Goal: Find contact information: Find contact information

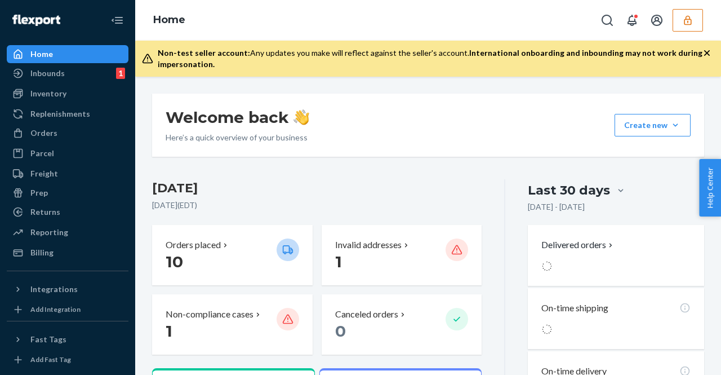
scroll to position [85, 0]
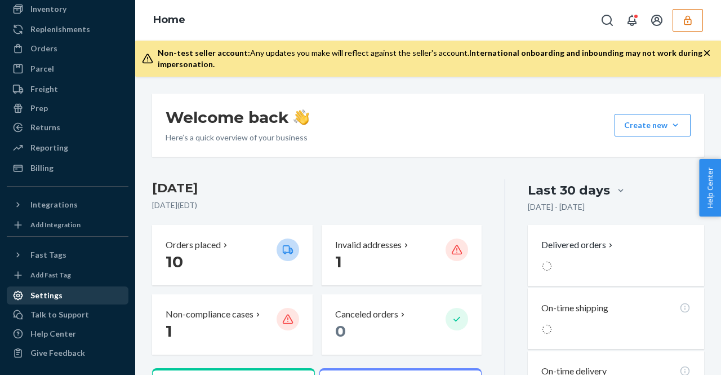
click at [63, 290] on div "Settings" at bounding box center [67, 295] width 119 height 16
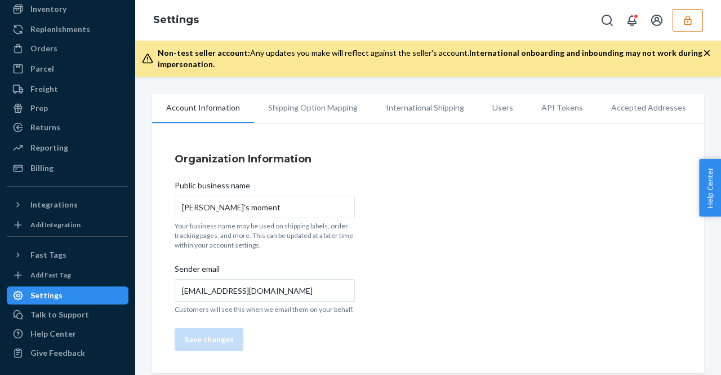
click at [496, 104] on li "Users" at bounding box center [502, 108] width 49 height 28
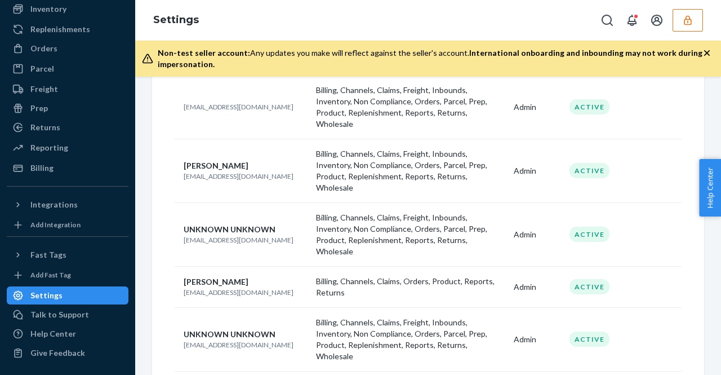
scroll to position [225, 0]
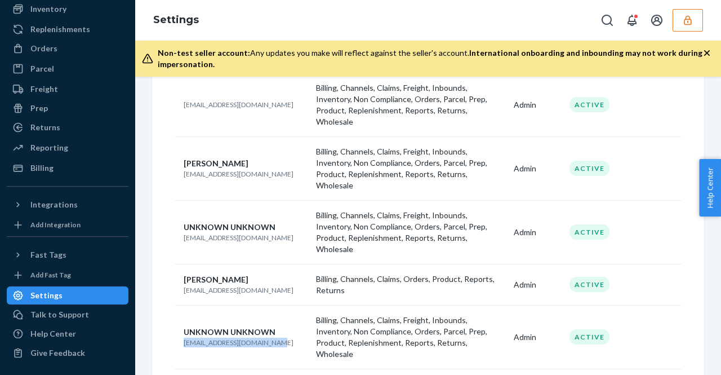
drag, startPoint x: 184, startPoint y: 303, endPoint x: 267, endPoint y: 309, distance: 83.1
click at [267, 309] on td "UNKNOWN UNKNOWN [EMAIL_ADDRESS][DOMAIN_NAME]" at bounding box center [243, 337] width 137 height 64
copy p "[EMAIL_ADDRESS][DOMAIN_NAME]"
drag, startPoint x: 184, startPoint y: 208, endPoint x: 252, endPoint y: 206, distance: 68.2
click at [252, 233] on p "[EMAIL_ADDRESS][DOMAIN_NAME]" at bounding box center [245, 238] width 123 height 10
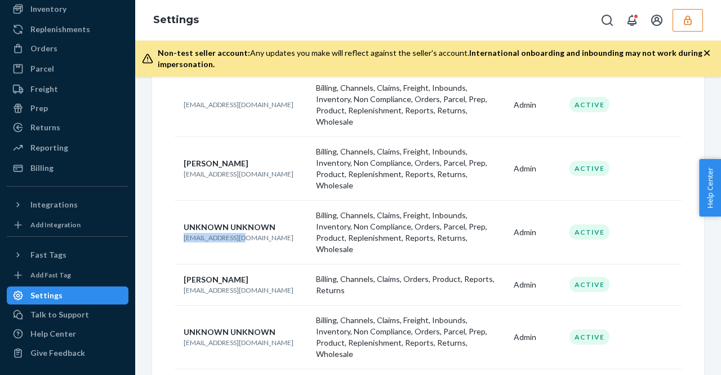
copy p "[EMAIL_ADDRESS][DOMAIN_NAME]"
drag, startPoint x: 255, startPoint y: 156, endPoint x: 190, endPoint y: 156, distance: 64.8
click at [184, 169] on p "[EMAIL_ADDRESS][DOMAIN_NAME]" at bounding box center [245, 174] width 123 height 10
copy p "[EMAIL_ADDRESS][DOMAIN_NAME]"
